Goal: Check status

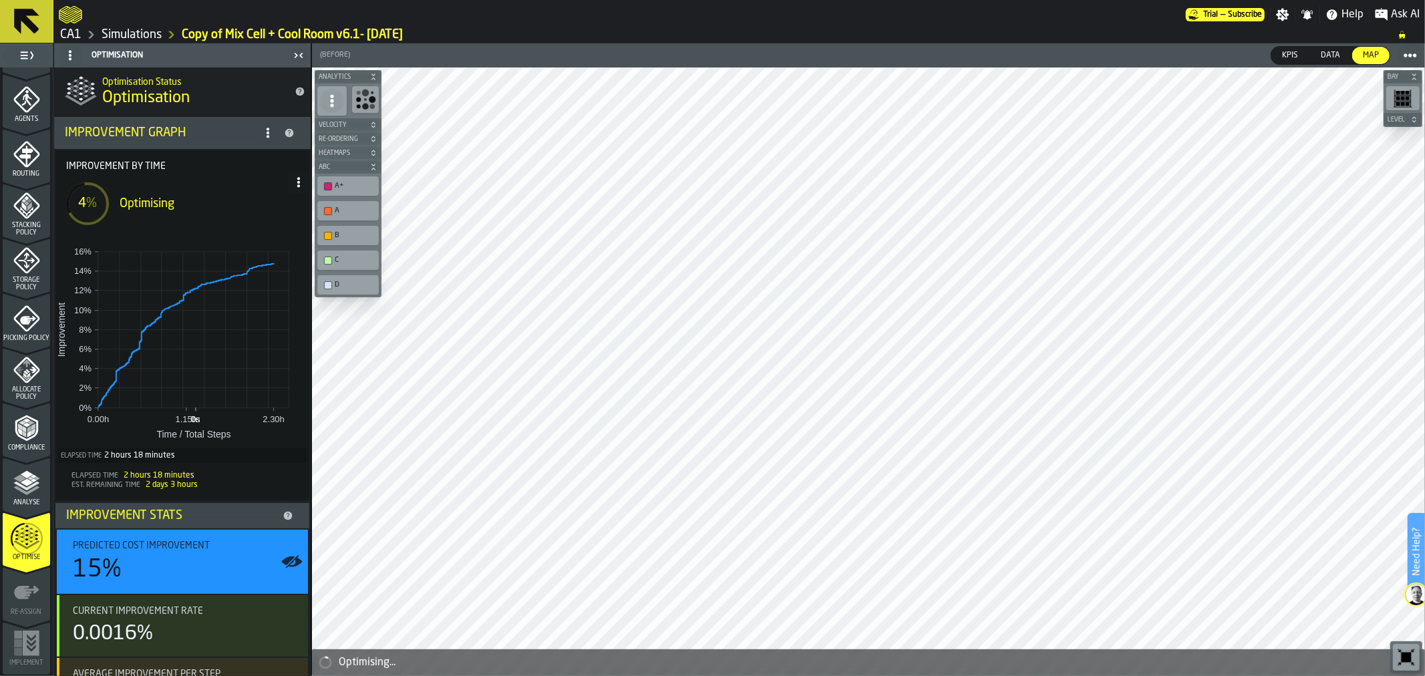
click at [47, 24] on button at bounding box center [26, 21] width 53 height 43
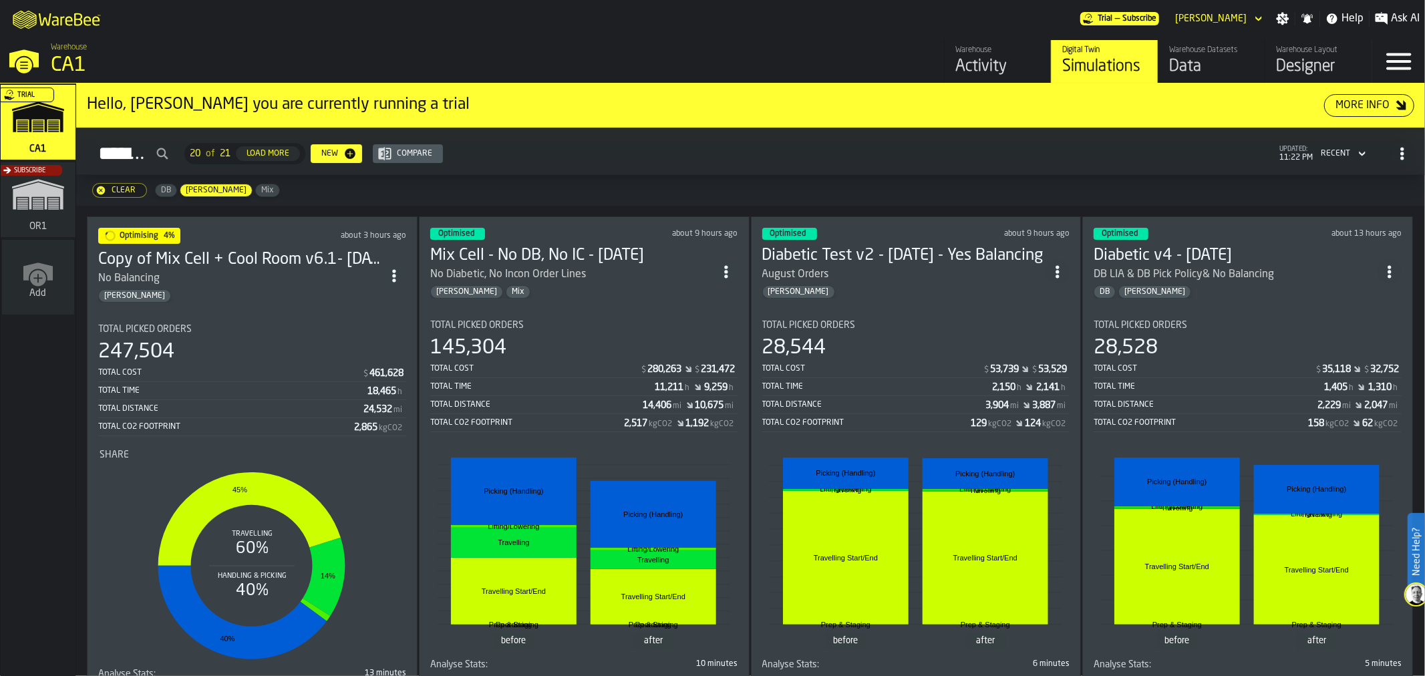
click at [584, 320] on div "Total Picked Orders" at bounding box center [584, 325] width 308 height 11
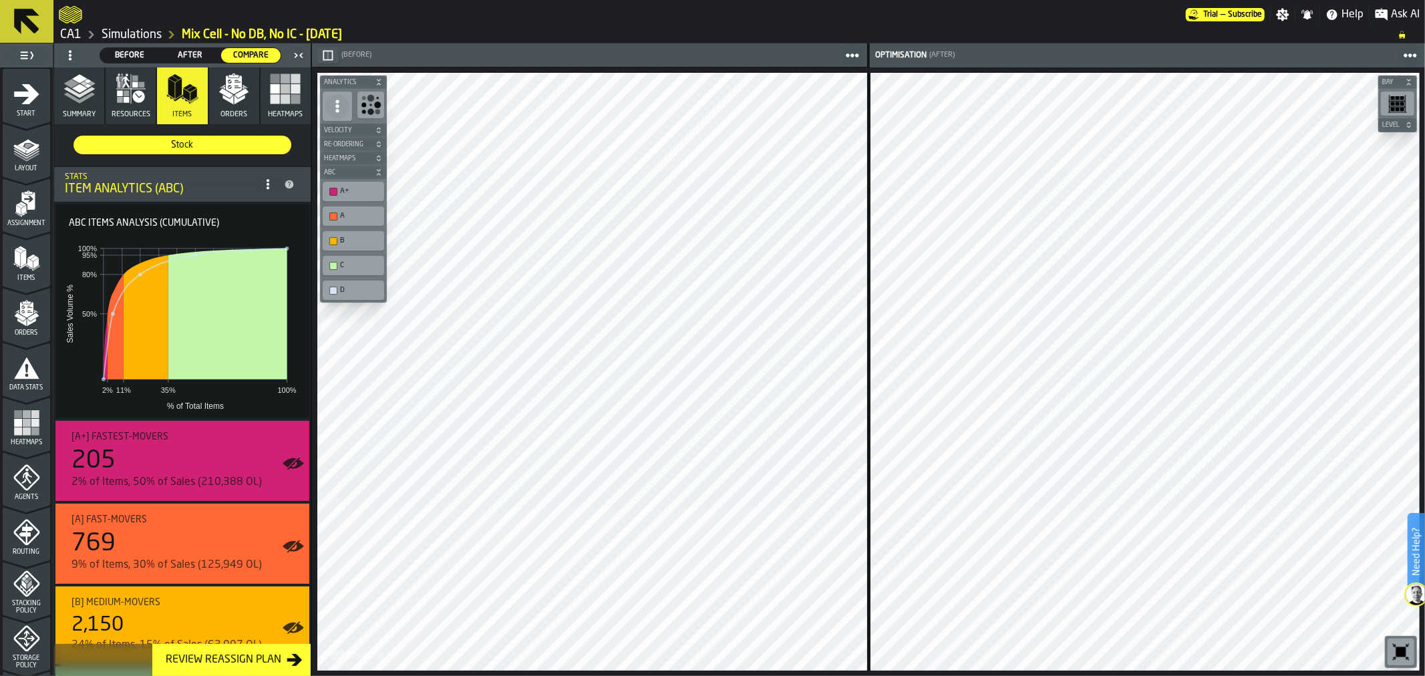
click at [325, 54] on icon "button-" at bounding box center [328, 55] width 11 height 11
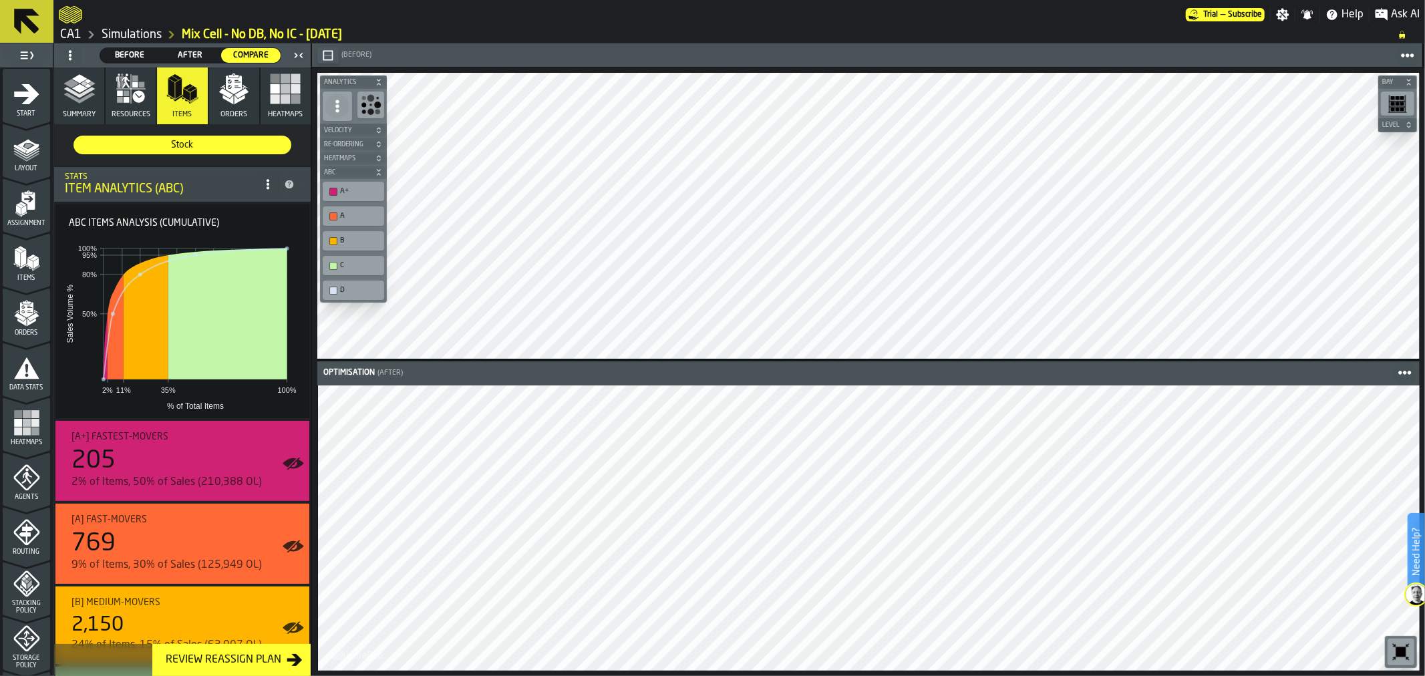
click at [928, 382] on div "Optimisation (After) Bay Level M A K I N G W A R E H O U S E S M O R E EF F I C…" at bounding box center [868, 371] width 1113 height 608
